Goal: Task Accomplishment & Management: Complete application form

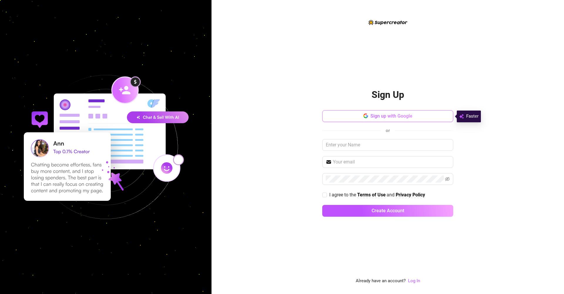
click at [391, 116] on span "Sign up with Google" at bounding box center [391, 116] width 42 height 6
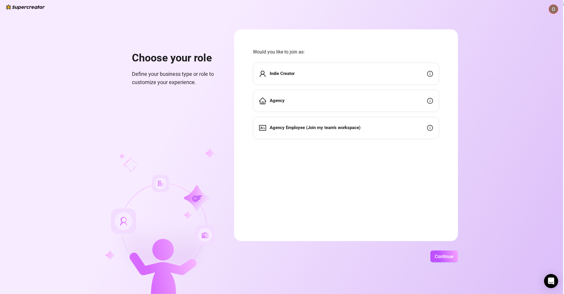
click at [312, 105] on div "Agency" at bounding box center [346, 101] width 186 height 22
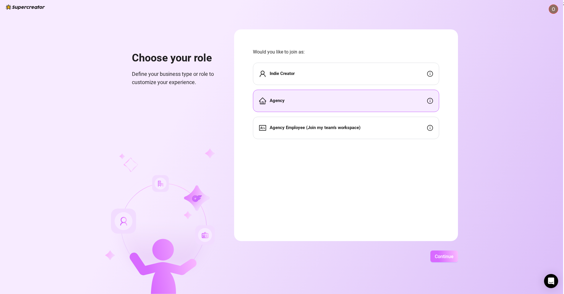
click at [453, 258] on span "Continue" at bounding box center [443, 256] width 19 height 6
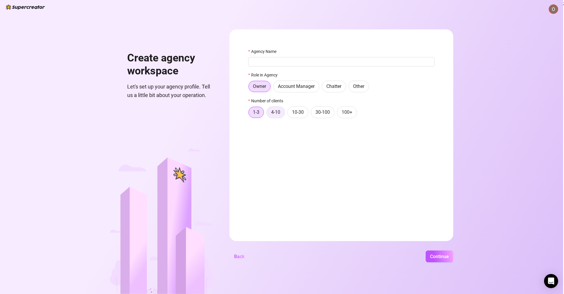
click at [280, 110] on span "4-10" at bounding box center [275, 112] width 9 height 6
click at [268, 114] on input "4-10" at bounding box center [268, 114] width 0 height 0
click at [441, 258] on span "Continue" at bounding box center [439, 256] width 19 height 6
click at [293, 61] on input "Agency Name" at bounding box center [341, 61] width 186 height 9
type input "Origins"
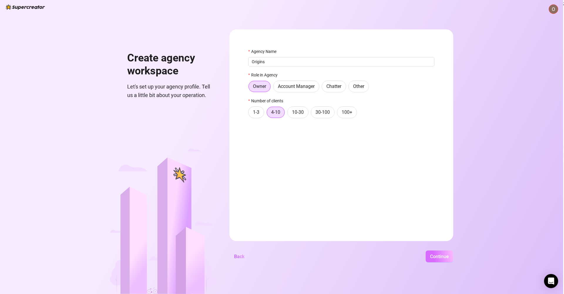
click at [444, 256] on span "Continue" at bounding box center [439, 256] width 19 height 6
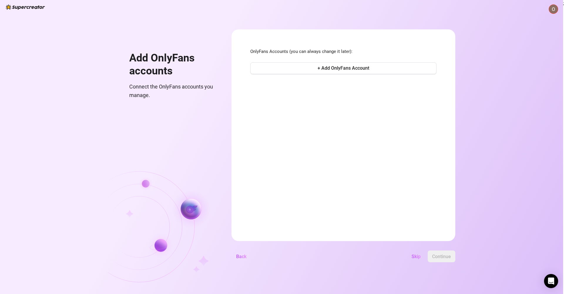
click at [289, 54] on span "OnlyFans Accounts (you can always change it later):" at bounding box center [343, 51] width 186 height 7
click at [308, 72] on button "+ Add OnlyFans Account" at bounding box center [343, 68] width 186 height 12
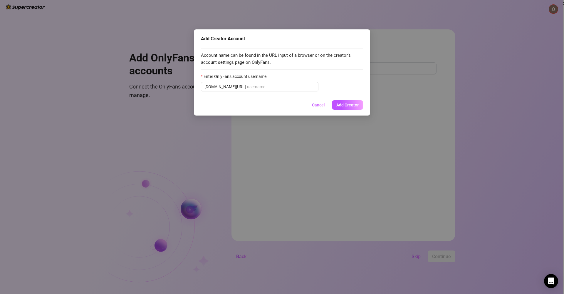
click at [300, 120] on div "Add Creator Account Account name can be found in the URL input of a browser or …" at bounding box center [282, 147] width 564 height 294
